Goal: Information Seeking & Learning: Check status

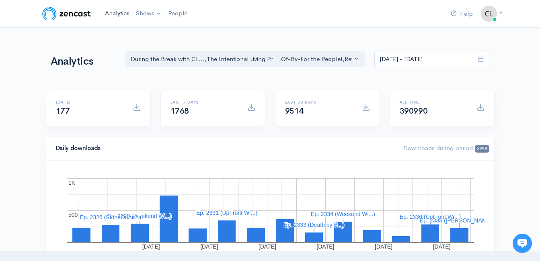
click at [119, 13] on link "Analytics" at bounding box center [117, 13] width 31 height 17
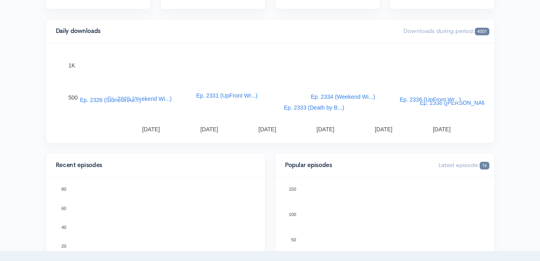
scroll to position [112, 0]
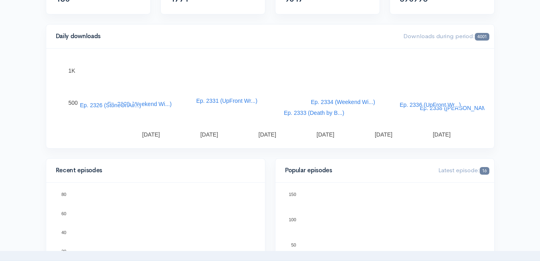
drag, startPoint x: 280, startPoint y: 22, endPoint x: 392, endPoint y: 8, distance: 113.5
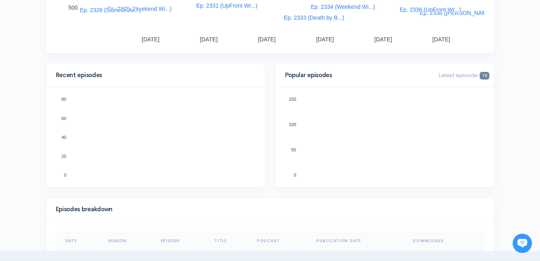
scroll to position [241, 0]
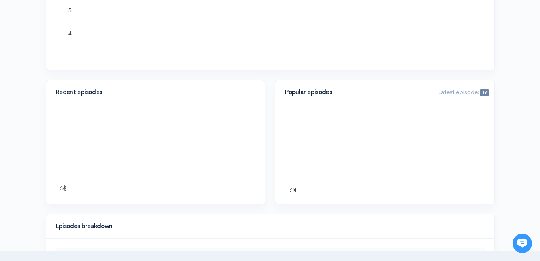
scroll to position [241, 0]
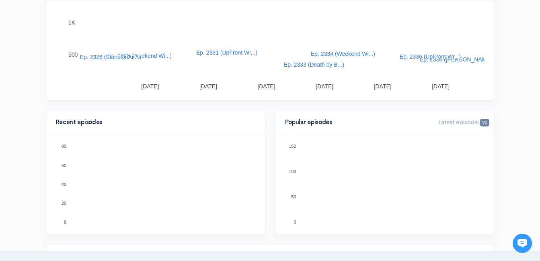
scroll to position [161, 0]
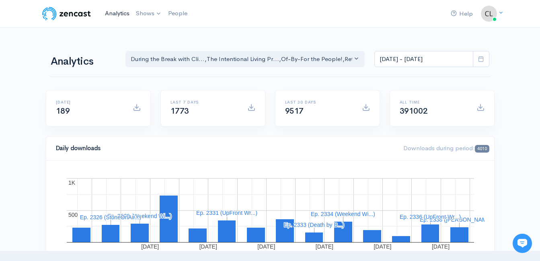
click at [121, 13] on link "Analytics" at bounding box center [117, 13] width 31 height 17
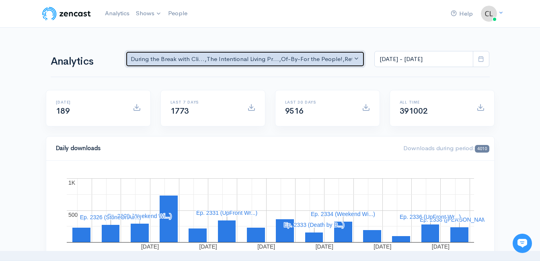
click at [250, 62] on div "During the Break with Cli... , The Intentional Living Pr... , Of-By-For the Peo…" at bounding box center [242, 59] width 222 height 9
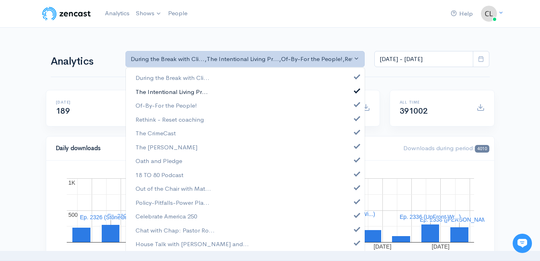
click at [193, 92] on span "The Intentional Living Pr..." at bounding box center [171, 91] width 72 height 9
click at [193, 106] on span "Of-By-For the People!" at bounding box center [166, 105] width 62 height 9
click at [195, 117] on span "Rethink - Reset coaching" at bounding box center [169, 119] width 68 height 9
click at [166, 131] on span "The CrimeCast" at bounding box center [155, 133] width 40 height 9
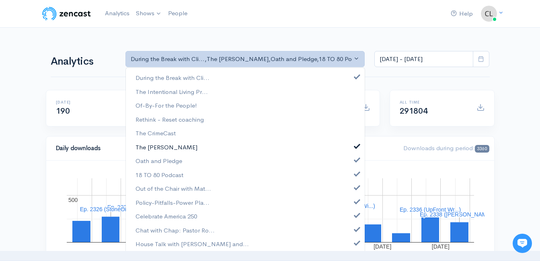
click at [165, 148] on span "The [PERSON_NAME]" at bounding box center [166, 147] width 62 height 9
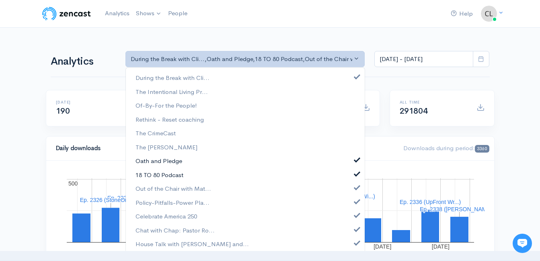
drag, startPoint x: 166, startPoint y: 162, endPoint x: 166, endPoint y: 170, distance: 8.4
click at [166, 163] on span "Oath and Pledge" at bounding box center [158, 161] width 47 height 9
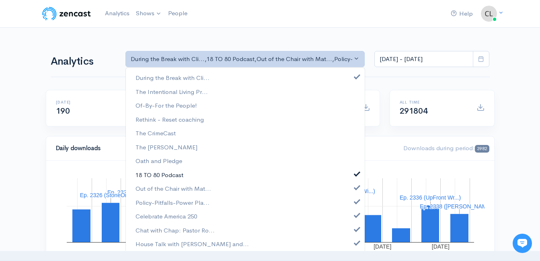
click at [166, 176] on span "18 TO 80 Podcast" at bounding box center [159, 174] width 48 height 9
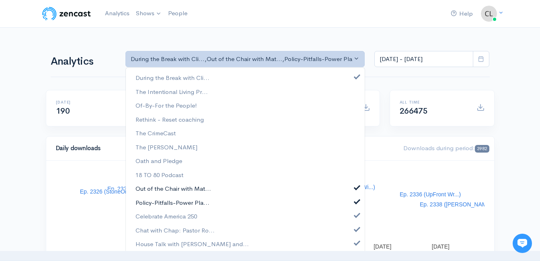
drag, startPoint x: 167, startPoint y: 189, endPoint x: 165, endPoint y: 199, distance: 9.8
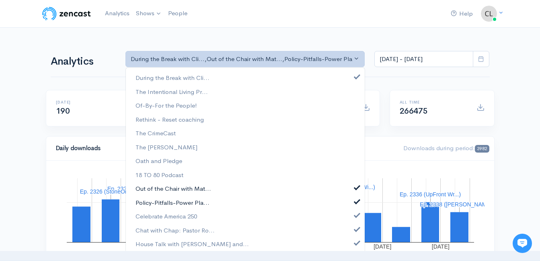
click at [166, 192] on span "Out of the Chair with Mat..." at bounding box center [173, 189] width 76 height 9
click at [164, 202] on span "Policy-Pitfalls-Power Pla..." at bounding box center [172, 202] width 74 height 9
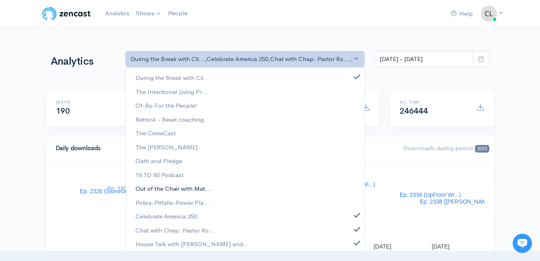
scroll to position [2, 0]
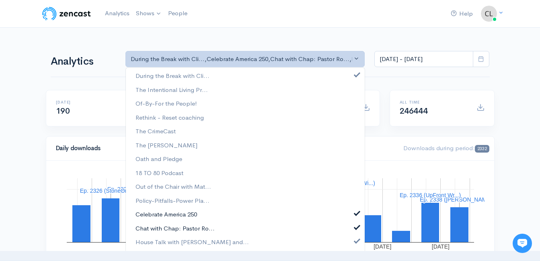
drag, startPoint x: 167, startPoint y: 211, endPoint x: 166, endPoint y: 230, distance: 18.5
click at [167, 213] on span "Celebrate America 250" at bounding box center [166, 214] width 62 height 9
drag, startPoint x: 166, startPoint y: 230, endPoint x: 166, endPoint y: 235, distance: 4.8
click at [166, 231] on span "Chat with Chap: Pastor Ro..." at bounding box center [174, 228] width 79 height 9
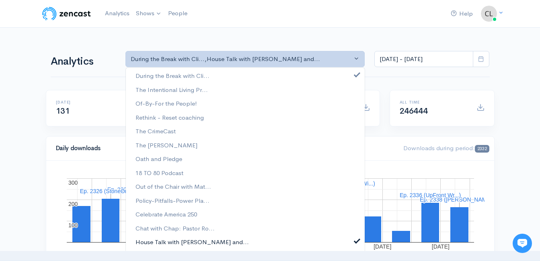
click at [166, 240] on span "House Talk with [PERSON_NAME] and..." at bounding box center [191, 242] width 113 height 9
drag, startPoint x: 27, startPoint y: 131, endPoint x: 20, endPoint y: 127, distance: 7.6
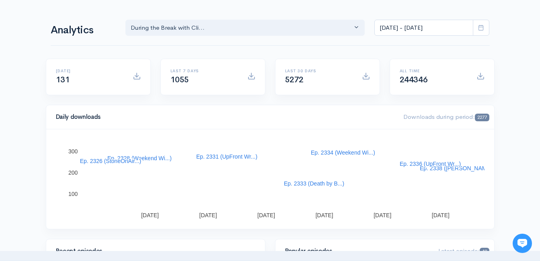
scroll to position [0, 0]
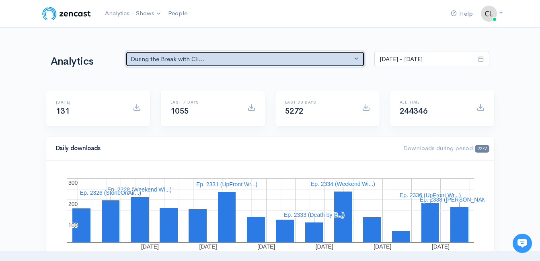
click at [171, 55] on div "During the Break with Cli..." at bounding box center [242, 59] width 222 height 9
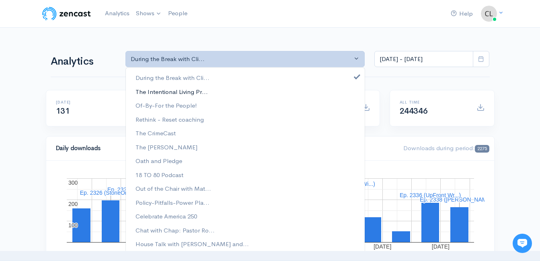
click at [169, 92] on span "The Intentional Living Pr..." at bounding box center [171, 91] width 72 height 9
click at [170, 90] on span "The Intentional Living Pr..." at bounding box center [171, 91] width 72 height 9
click at [172, 101] on link "Of-By-For the People!" at bounding box center [245, 106] width 239 height 14
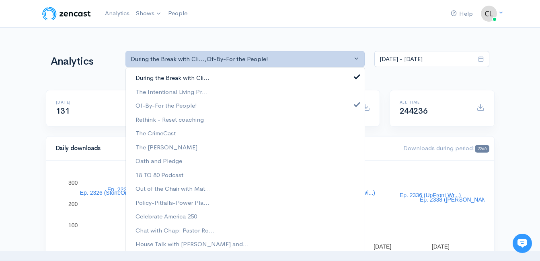
click at [170, 78] on span "During the Break with Cli..." at bounding box center [172, 78] width 74 height 9
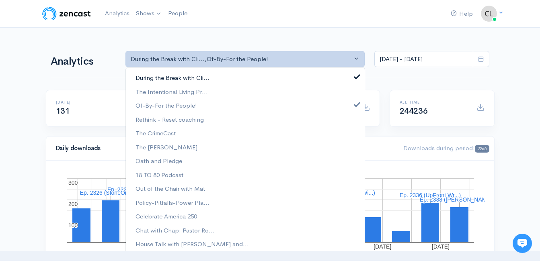
select select "7229"
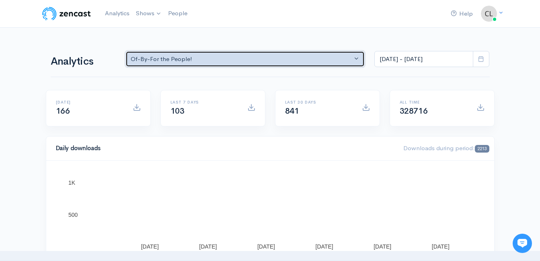
click at [181, 60] on div "Of-By-For the People!" at bounding box center [242, 59] width 222 height 9
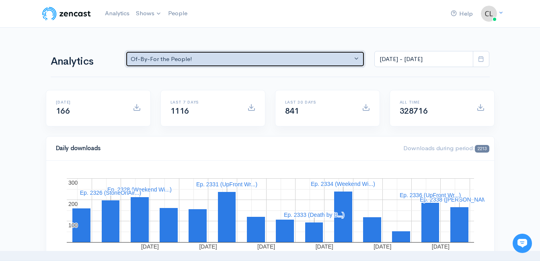
click at [174, 62] on div "Of-By-For the People!" at bounding box center [242, 59] width 222 height 9
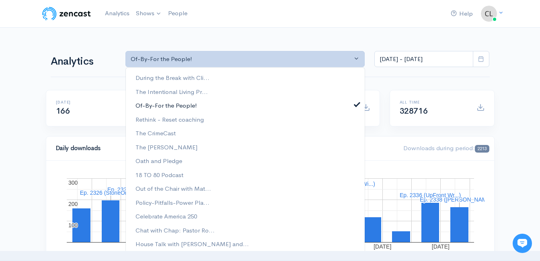
click at [193, 103] on span "Of-By-For the People!" at bounding box center [166, 105] width 62 height 9
click at [195, 105] on span "Of-By-For the People!" at bounding box center [166, 105] width 62 height 9
select select "7229"
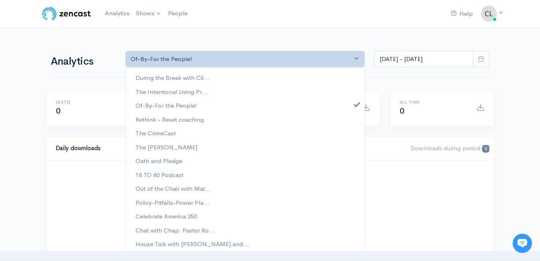
click at [74, 26] on nav "Help Notifications View all Your profile Team settings Default team Current Log…" at bounding box center [270, 14] width 540 height 28
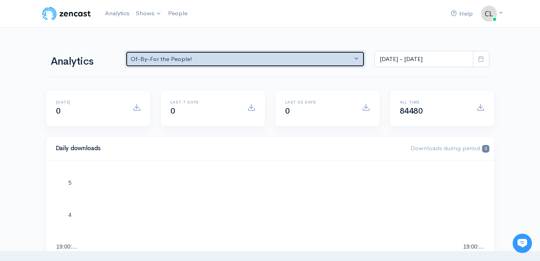
click at [158, 57] on div "Of-By-For the People!" at bounding box center [242, 59] width 222 height 9
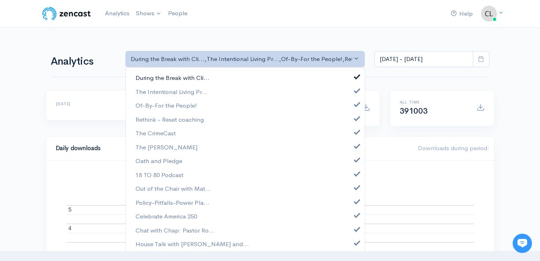
click at [154, 74] on span "During the Break with Cli..." at bounding box center [172, 78] width 74 height 9
click at [156, 90] on span "The Intentional Living Pr..." at bounding box center [171, 91] width 72 height 9
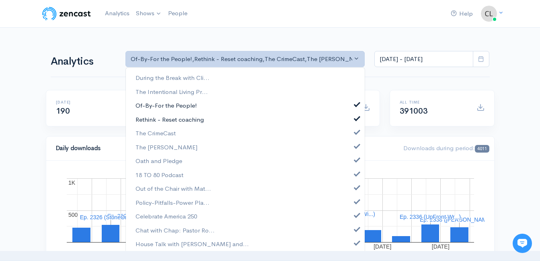
drag, startPoint x: 157, startPoint y: 103, endPoint x: 158, endPoint y: 119, distance: 15.7
click at [157, 104] on span "Of-By-For the People!" at bounding box center [166, 105] width 62 height 9
drag, startPoint x: 157, startPoint y: 121, endPoint x: 158, endPoint y: 131, distance: 10.1
click at [157, 123] on span "Rethink - Reset coaching" at bounding box center [169, 119] width 68 height 9
click at [158, 133] on span "The CrimeCast" at bounding box center [155, 133] width 40 height 9
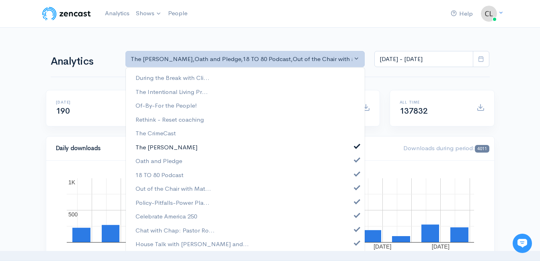
click at [170, 148] on span "The [PERSON_NAME]" at bounding box center [166, 147] width 62 height 9
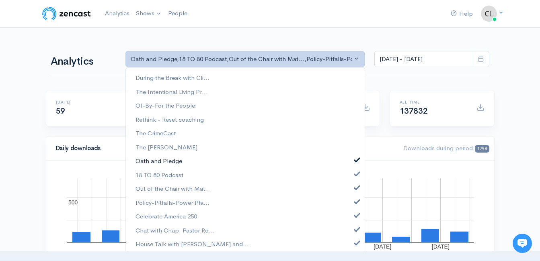
click at [173, 165] on span "Oath and Pledge" at bounding box center [158, 161] width 47 height 9
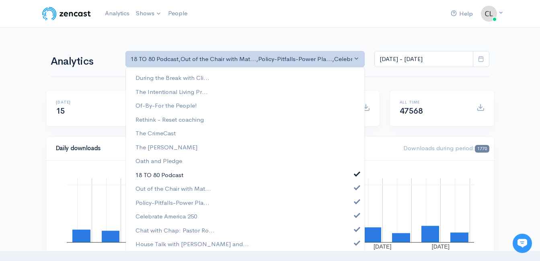
click at [173, 177] on span "18 TO 80 Podcast" at bounding box center [159, 174] width 48 height 9
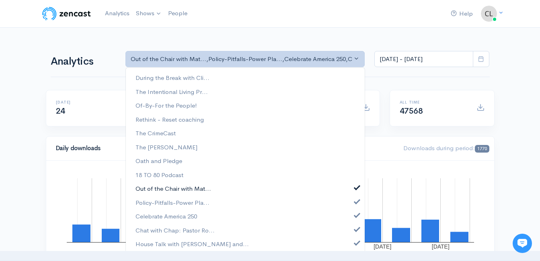
click at [173, 187] on span "Out of the Chair with Mat..." at bounding box center [173, 189] width 76 height 9
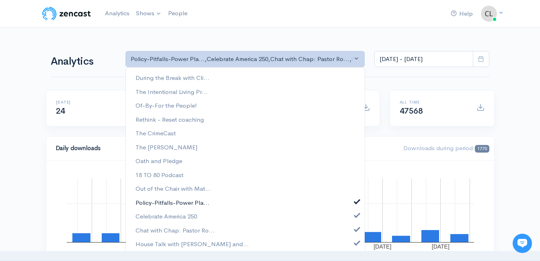
drag, startPoint x: 172, startPoint y: 203, endPoint x: 173, endPoint y: 209, distance: 6.0
click at [172, 203] on span "Policy-Pitfalls-Power Pla..." at bounding box center [172, 202] width 74 height 9
select select "15586"
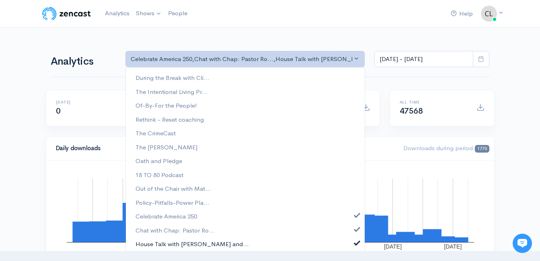
click at [168, 245] on span "House Talk with [PERSON_NAME] and..." at bounding box center [191, 244] width 113 height 9
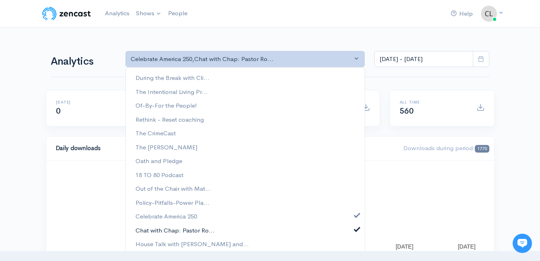
drag, startPoint x: 169, startPoint y: 232, endPoint x: 169, endPoint y: 226, distance: 6.4
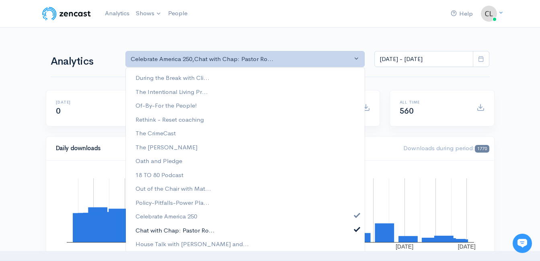
click at [169, 232] on span "Chat with Chap: Pastor Ro..." at bounding box center [174, 230] width 79 height 9
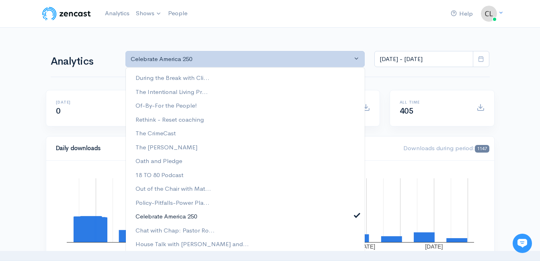
click at [168, 213] on span "Celebrate America 250" at bounding box center [166, 216] width 62 height 9
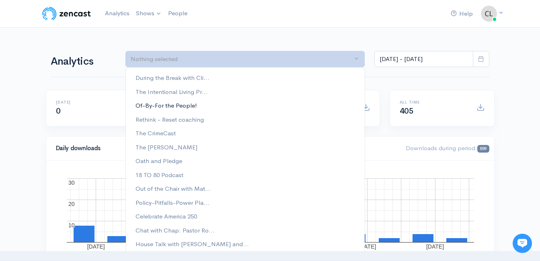
click at [153, 104] on span "Of-By-For the People!" at bounding box center [166, 105] width 62 height 9
select select "7229"
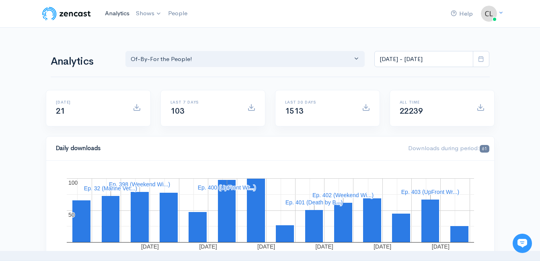
click at [114, 14] on link "Analytics" at bounding box center [117, 13] width 31 height 17
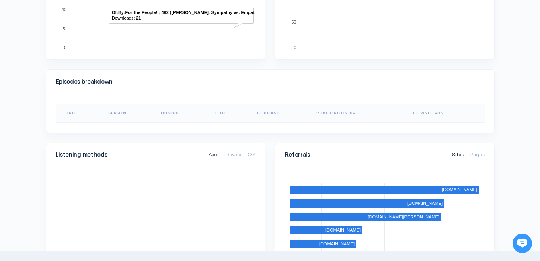
scroll to position [322, 0]
